Goal: Transaction & Acquisition: Subscribe to service/newsletter

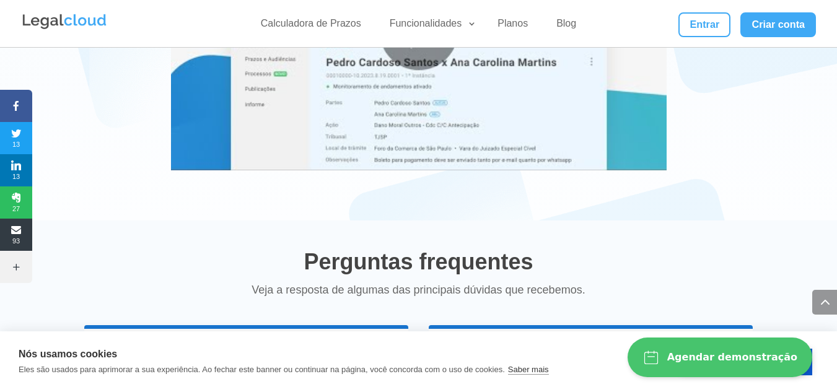
scroll to position [2415, 0]
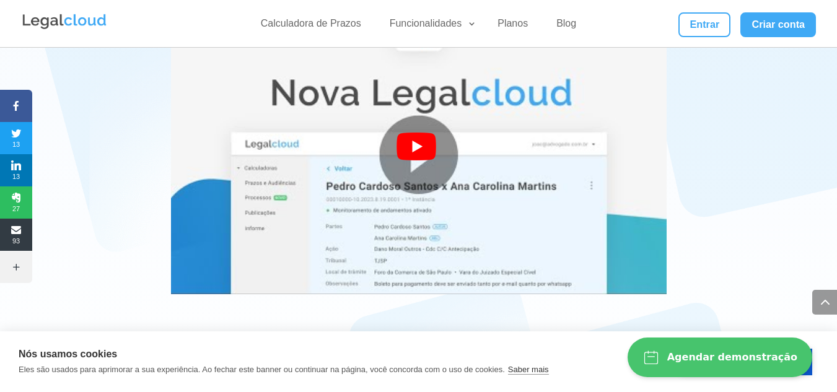
click at [416, 133] on div at bounding box center [418, 155] width 45 height 45
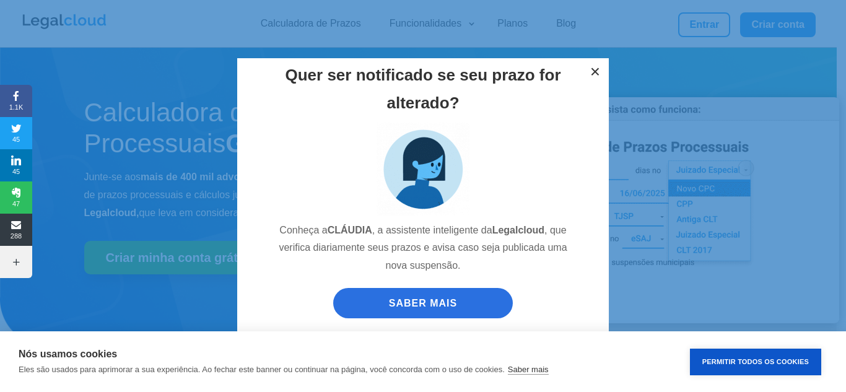
click at [595, 71] on button "×" at bounding box center [595, 71] width 27 height 27
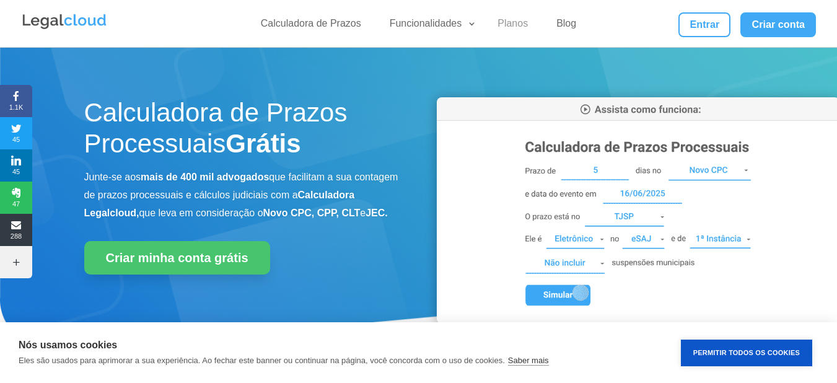
click at [515, 24] on link "Planos" at bounding box center [512, 26] width 45 height 18
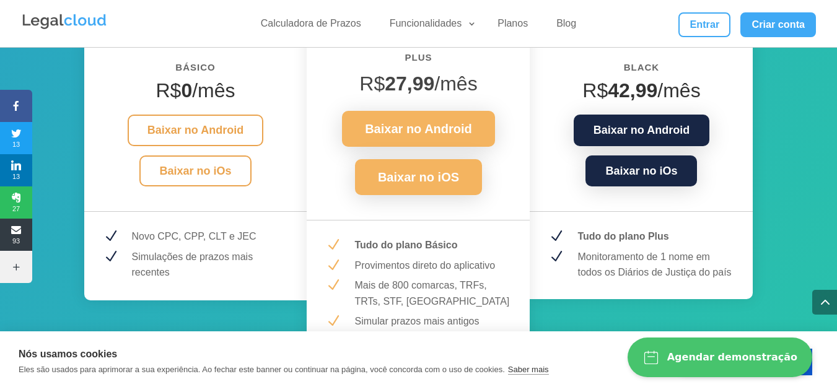
scroll to position [1734, 0]
